Goal: Task Accomplishment & Management: Use online tool/utility

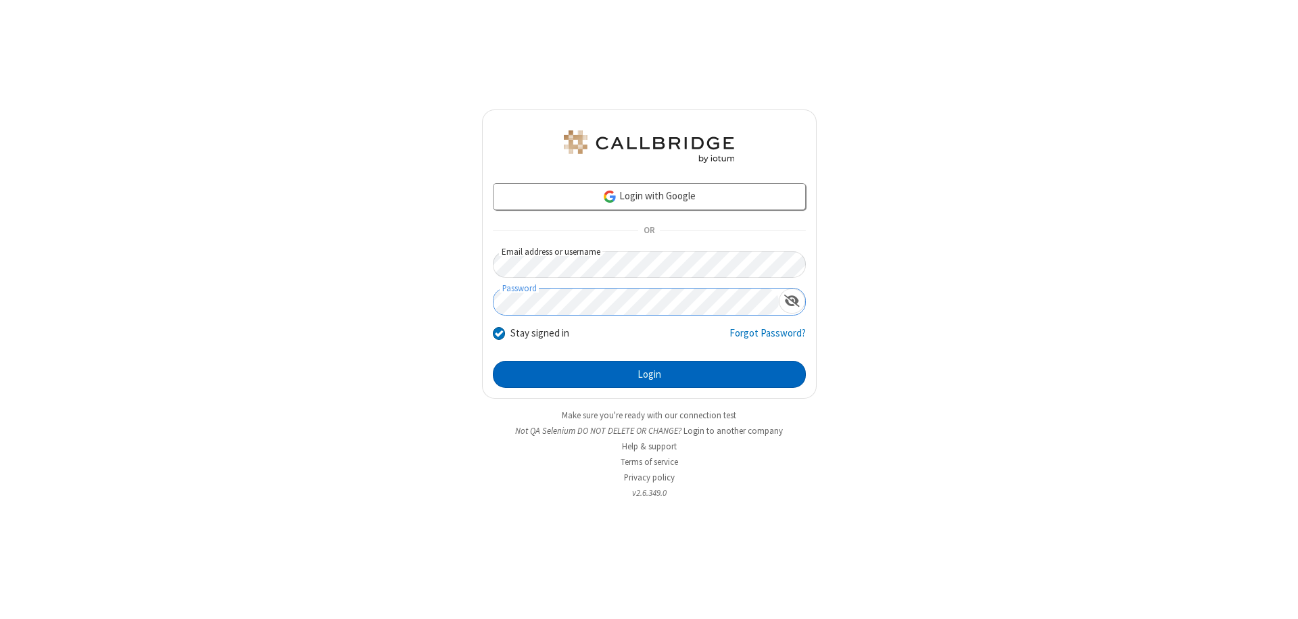
click at [649, 374] on button "Login" at bounding box center [649, 374] width 313 height 27
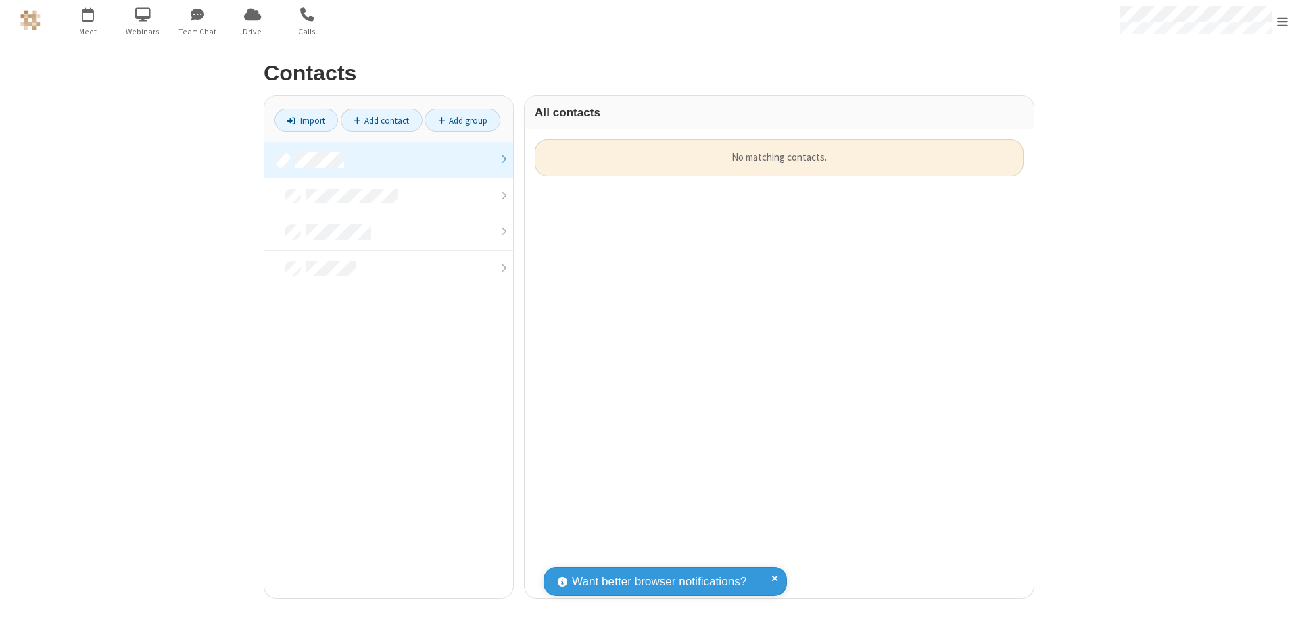
scroll to position [459, 499]
click at [306, 120] on link "Import" at bounding box center [306, 120] width 64 height 23
